Goal: Navigation & Orientation: Find specific page/section

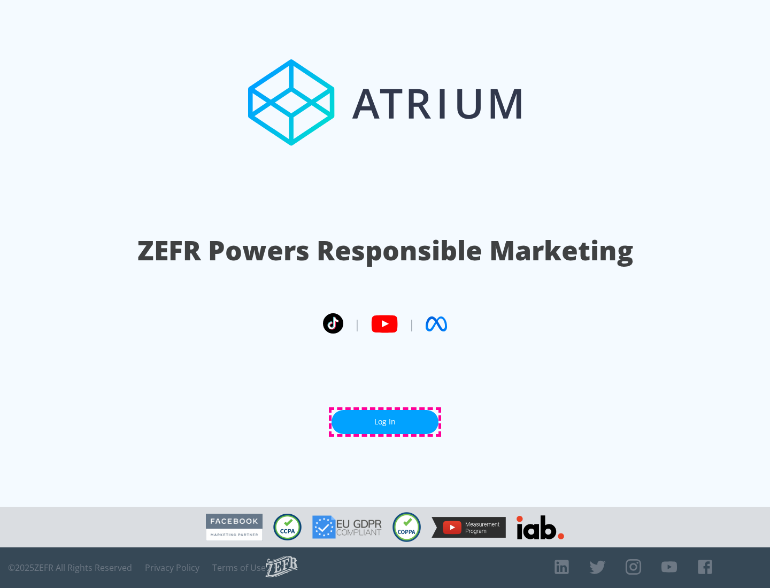
click at [385, 422] on link "Log In" at bounding box center [385, 422] width 107 height 24
